Goal: Task Accomplishment & Management: Use online tool/utility

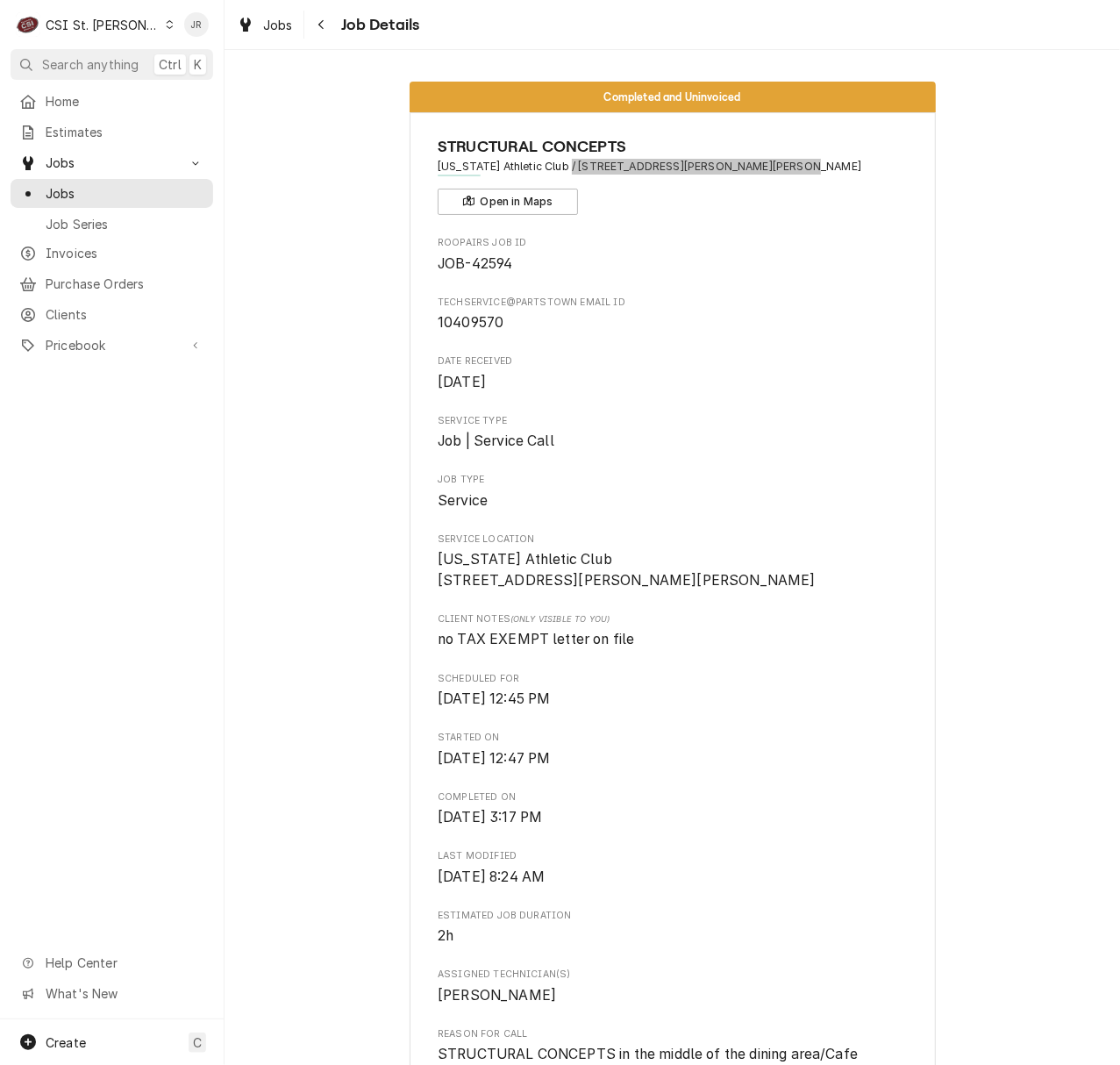
scroll to position [4329, 0]
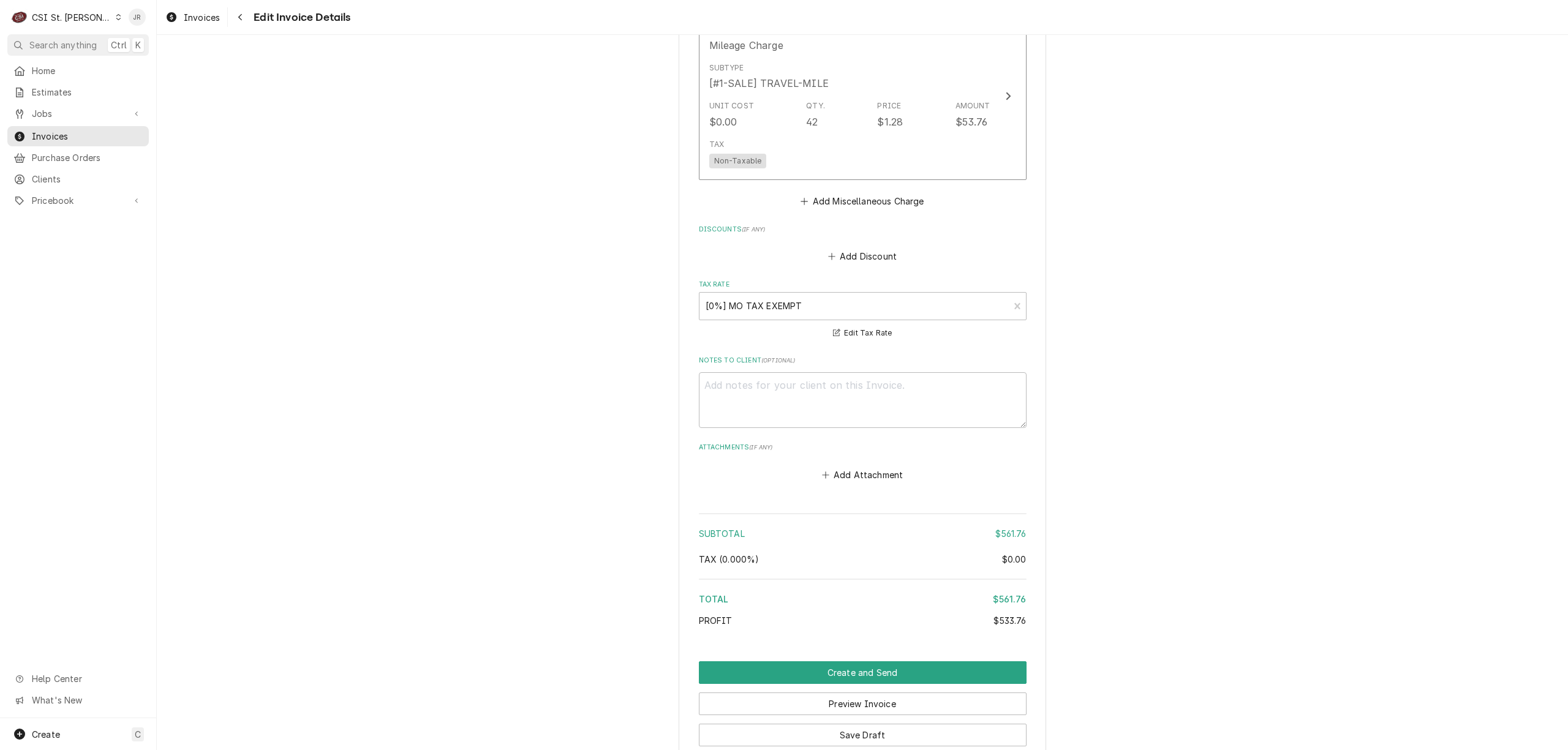
scroll to position [2139, 0]
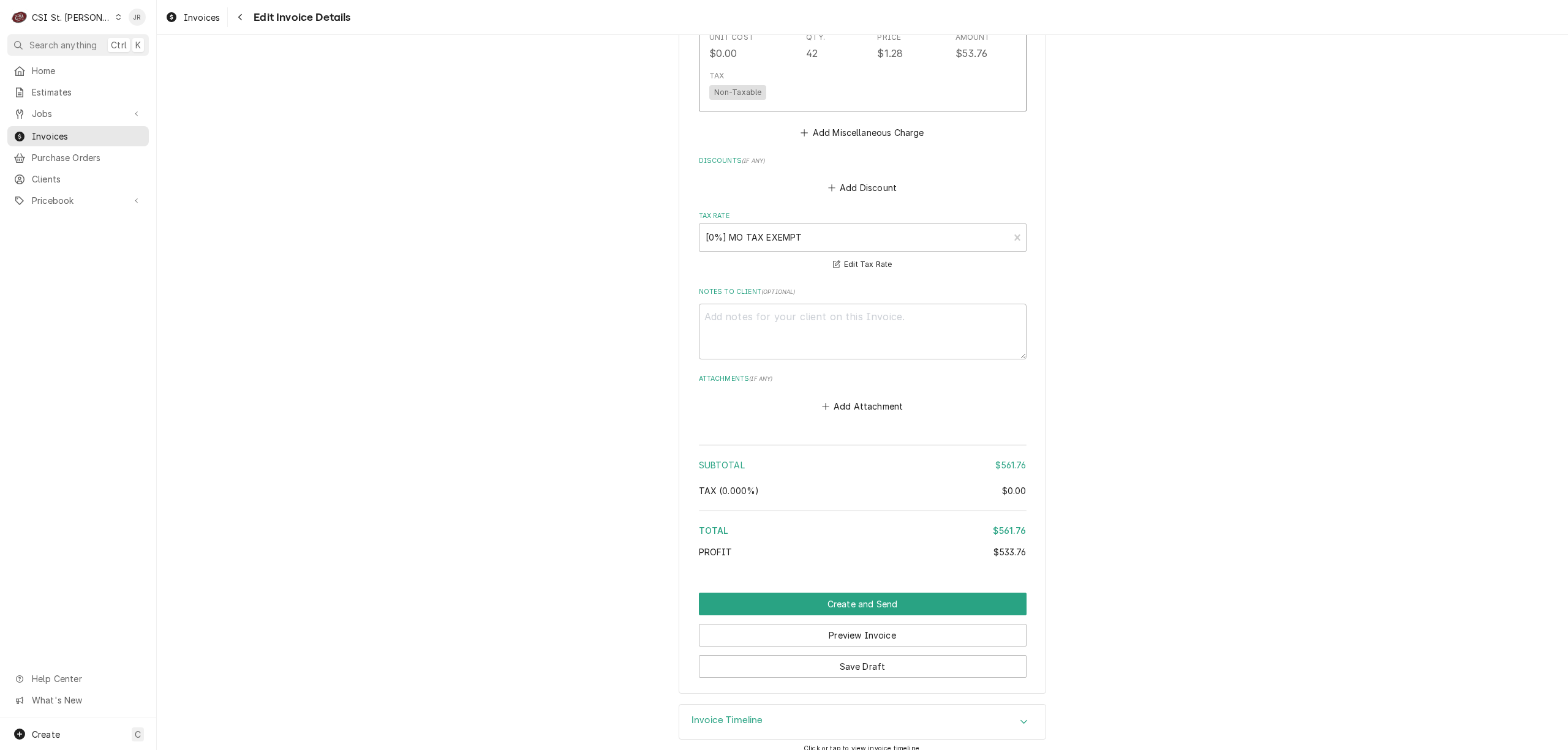
drag, startPoint x: 1227, startPoint y: 510, endPoint x: 1238, endPoint y: 539, distance: 31.0
click at [920, 657] on button "Save Draft" at bounding box center [863, 667] width 327 height 23
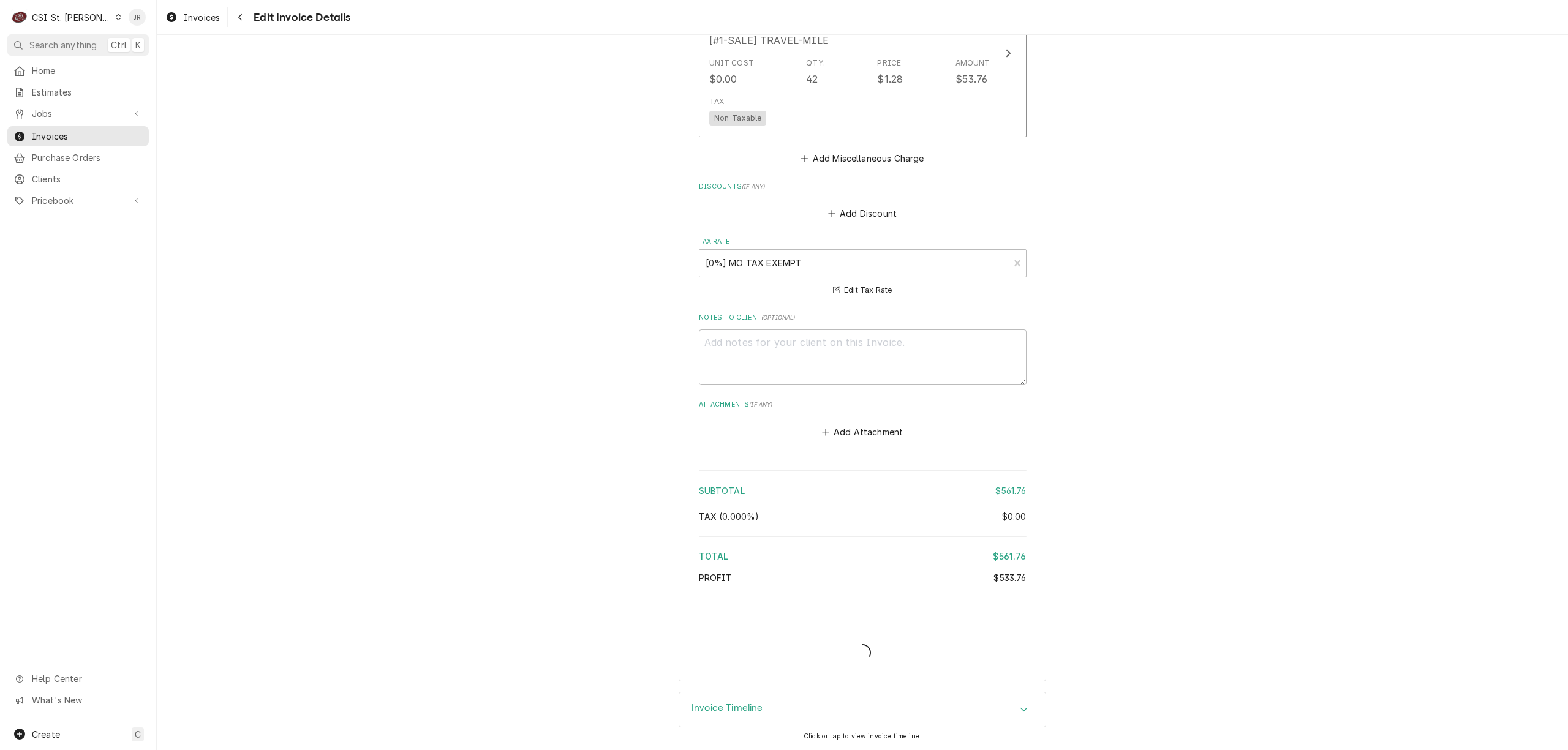
scroll to position [2100, 0]
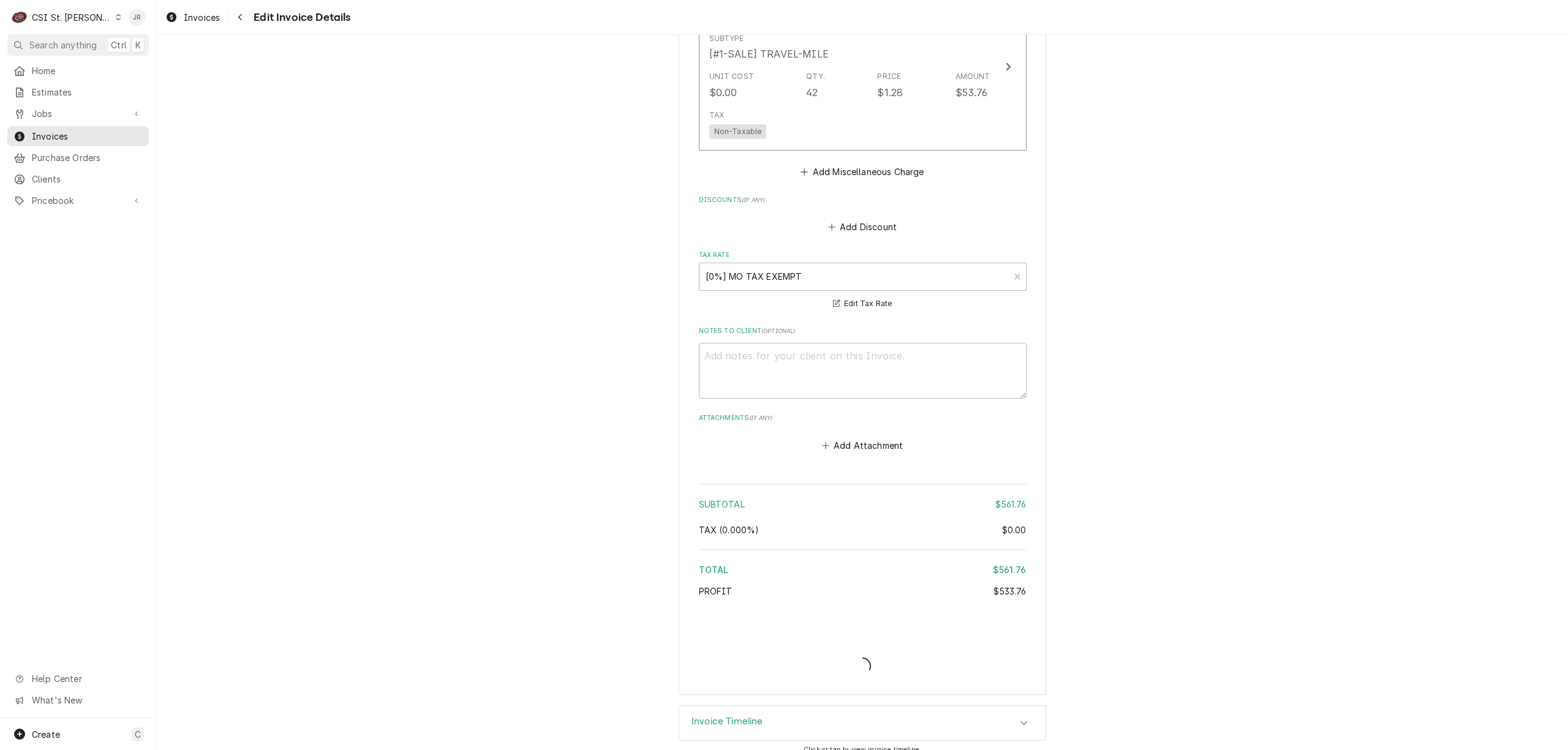
type textarea "x"
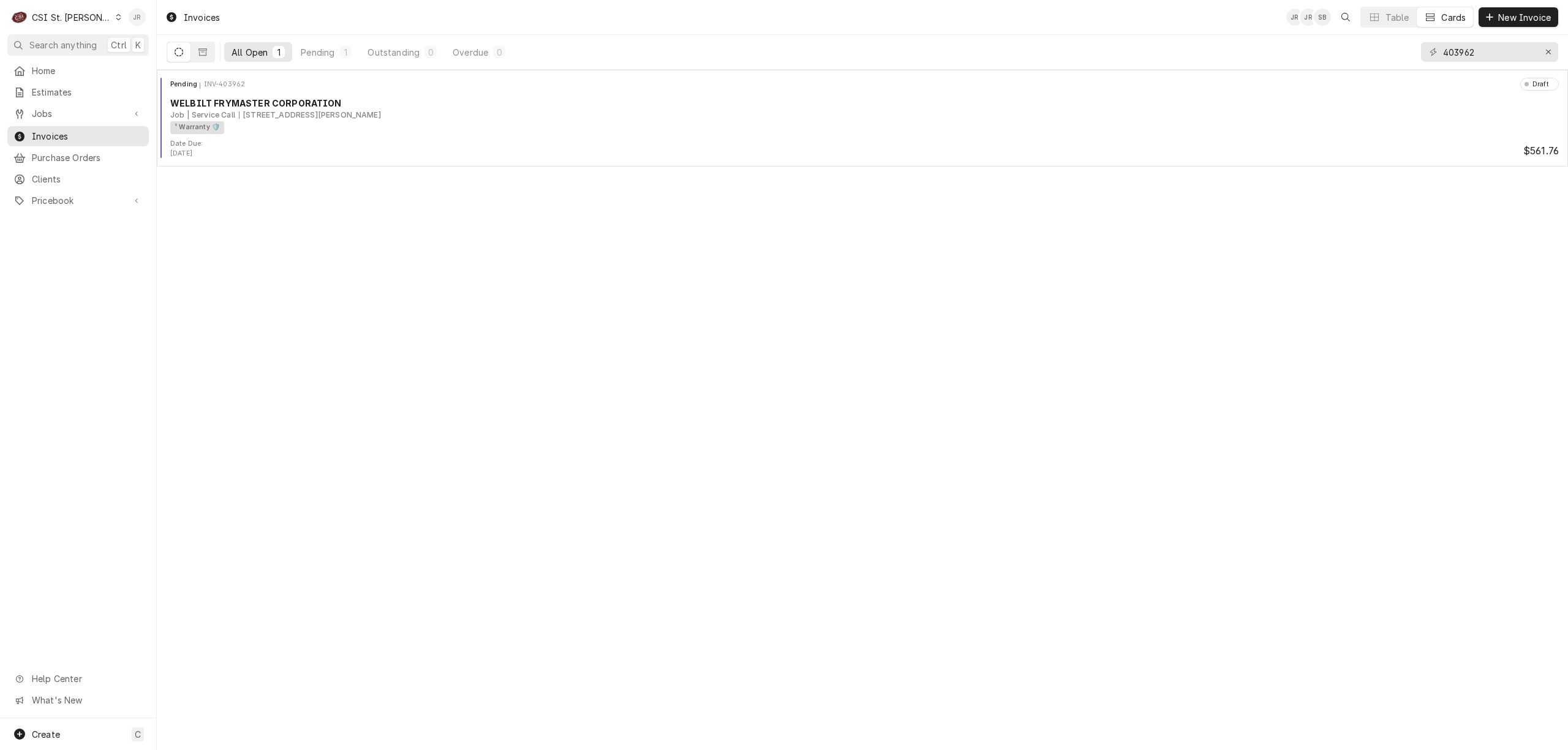
click at [140, 12] on div "Jessica Rentfro's Avatar" at bounding box center [137, 17] width 17 height 17
click at [140, 160] on icon at bounding box center [138, 162] width 10 height 10
